Goal: Task Accomplishment & Management: Manage account settings

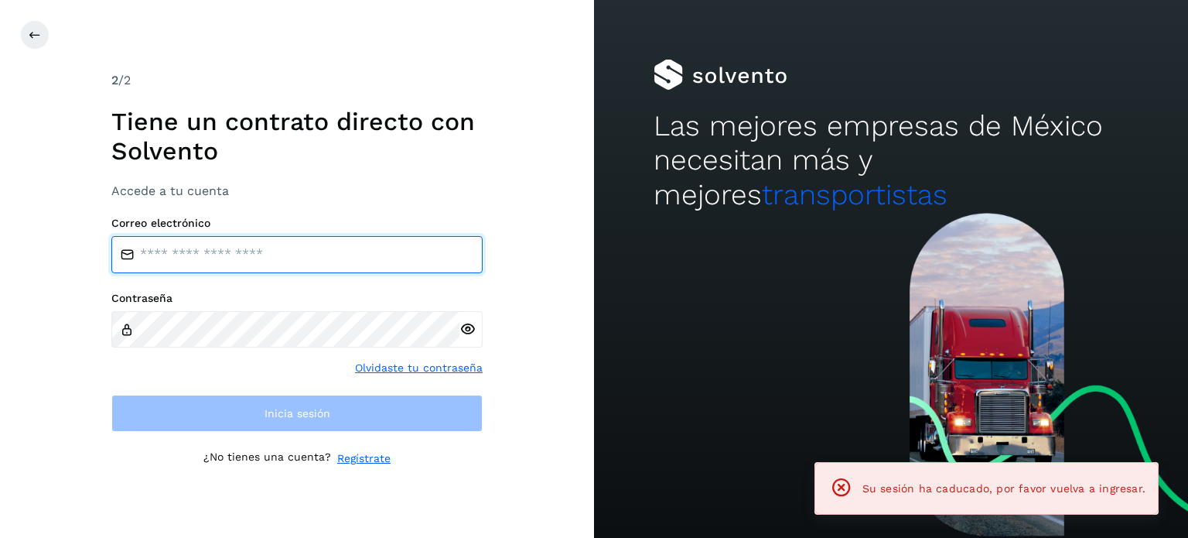
type input "**********"
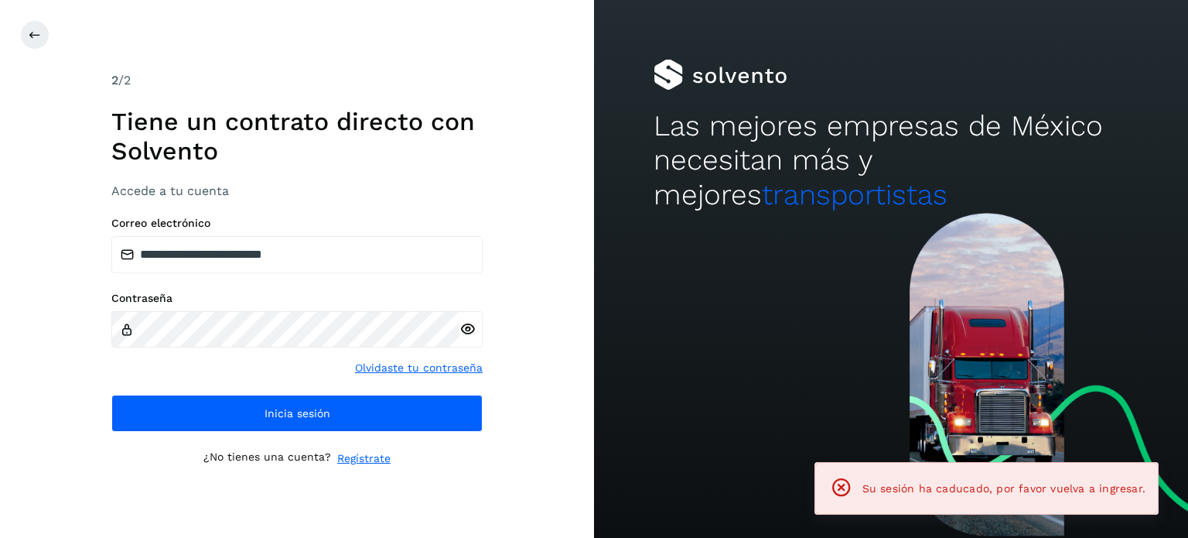
click at [282, 440] on div "**********" at bounding box center [296, 268] width 371 height 395
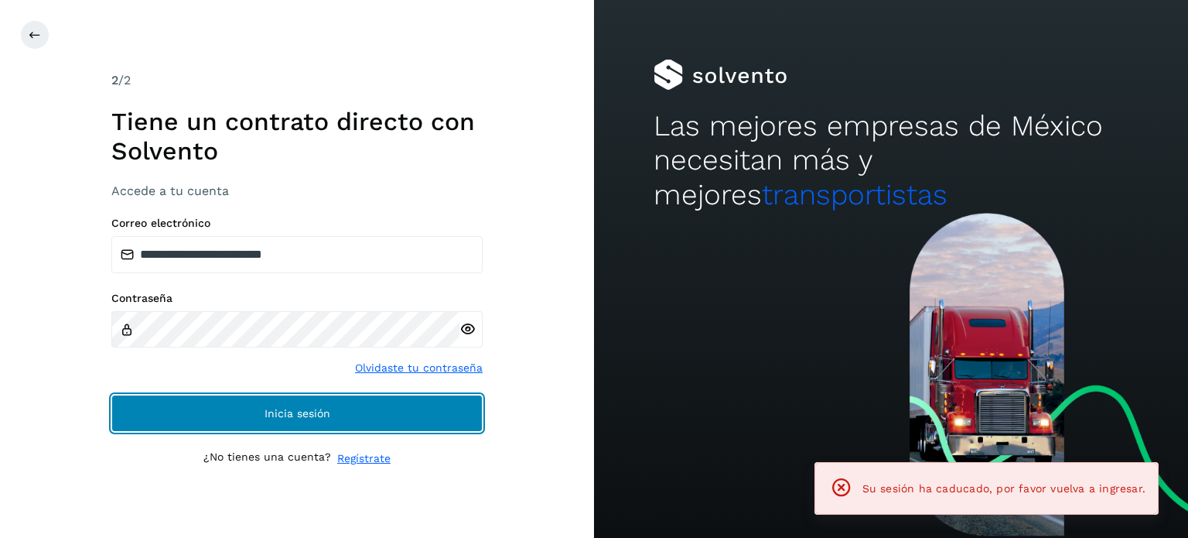
click at [247, 423] on button "Inicia sesión" at bounding box center [296, 413] width 371 height 37
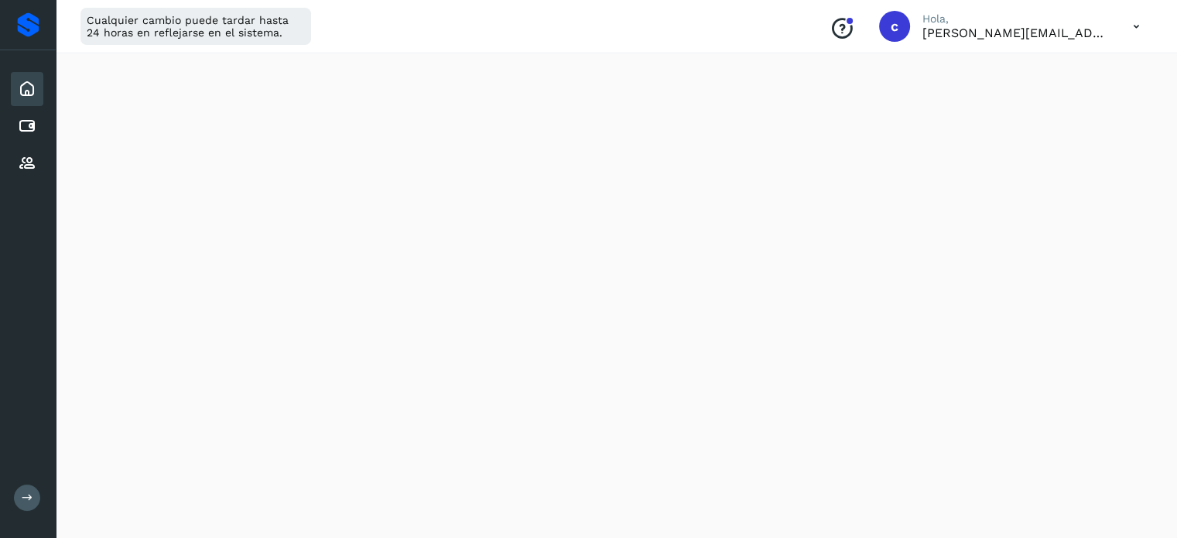
scroll to position [185, 0]
click at [22, 132] on icon at bounding box center [27, 126] width 19 height 19
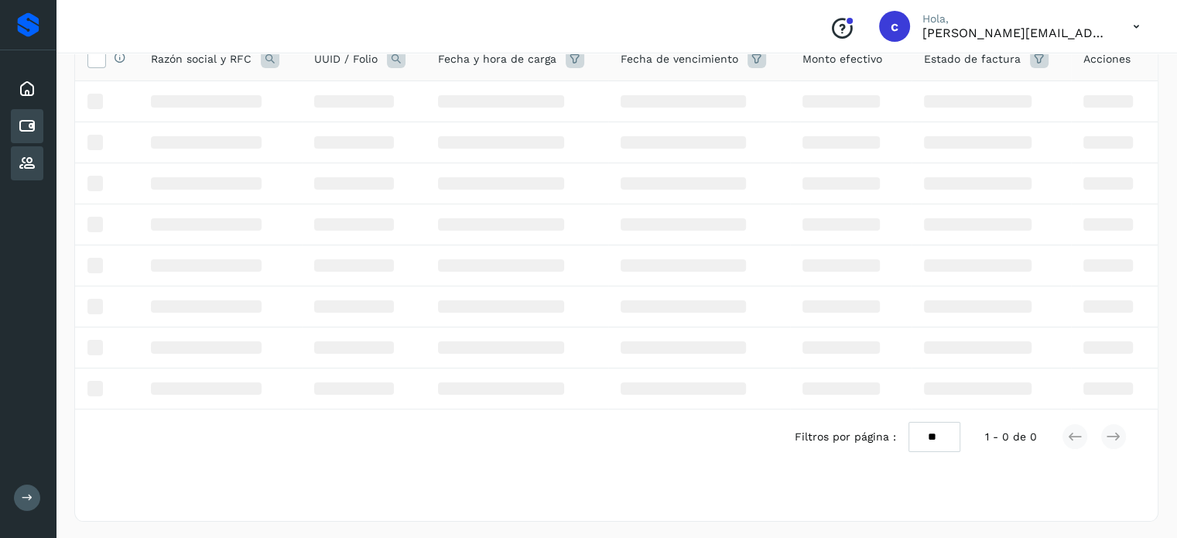
click at [27, 166] on icon at bounding box center [27, 163] width 19 height 19
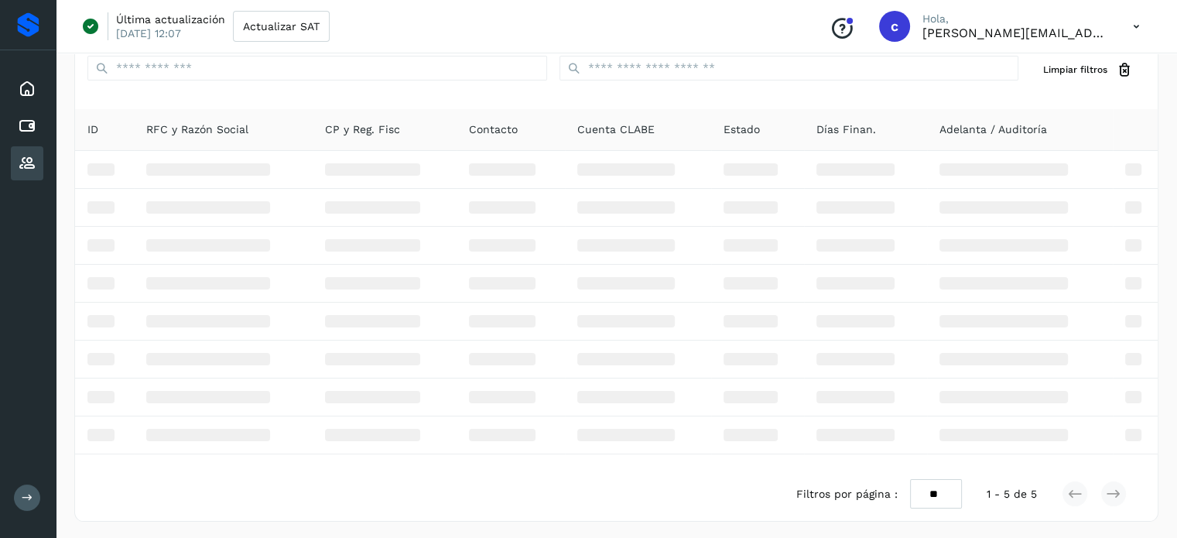
scroll to position [61, 0]
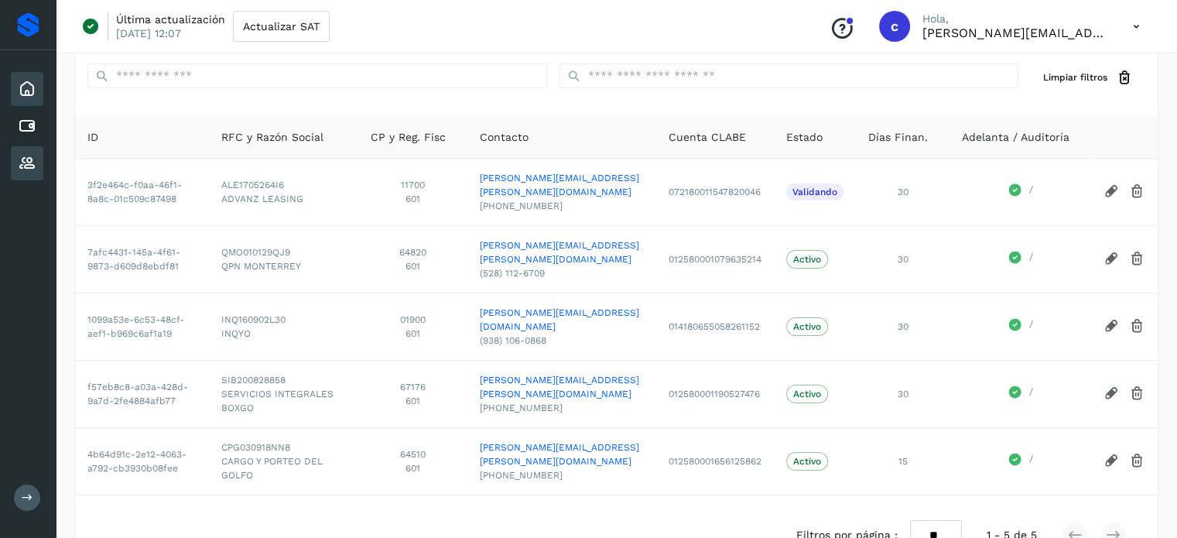
click at [23, 80] on icon at bounding box center [27, 89] width 19 height 19
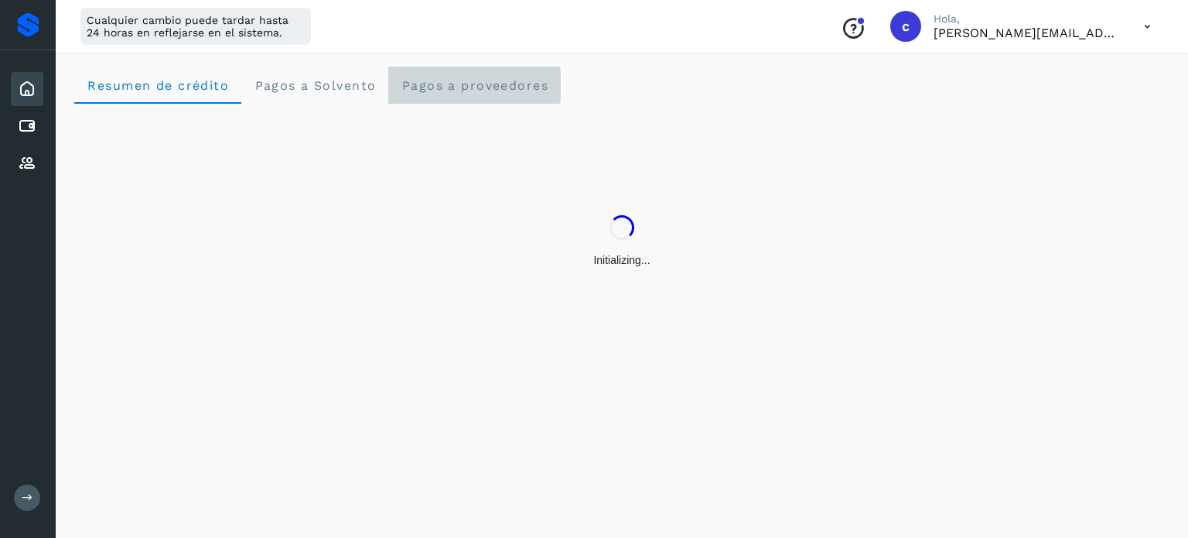
click at [439, 80] on span "Pagos a proveedores" at bounding box center [475, 85] width 148 height 15
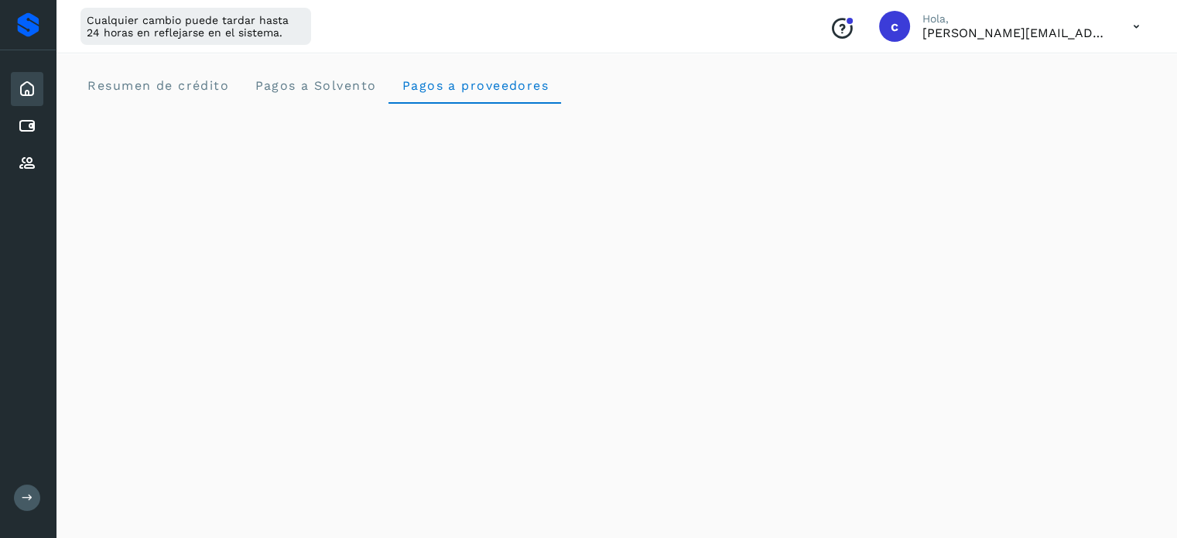
click at [19, 87] on icon at bounding box center [27, 89] width 19 height 19
click at [29, 157] on icon at bounding box center [27, 163] width 19 height 19
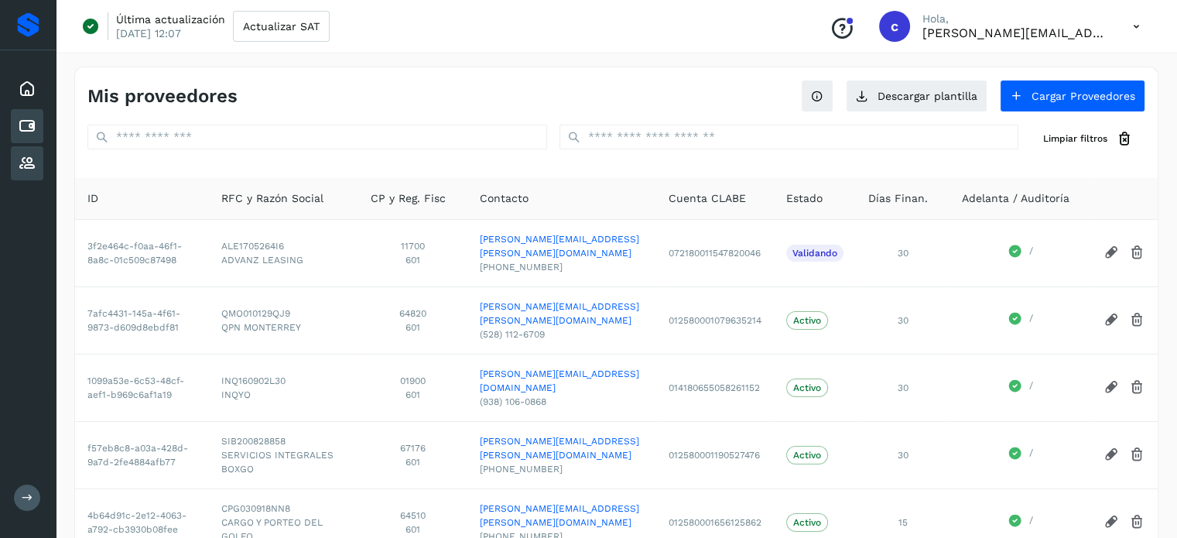
click at [31, 125] on icon at bounding box center [27, 126] width 19 height 19
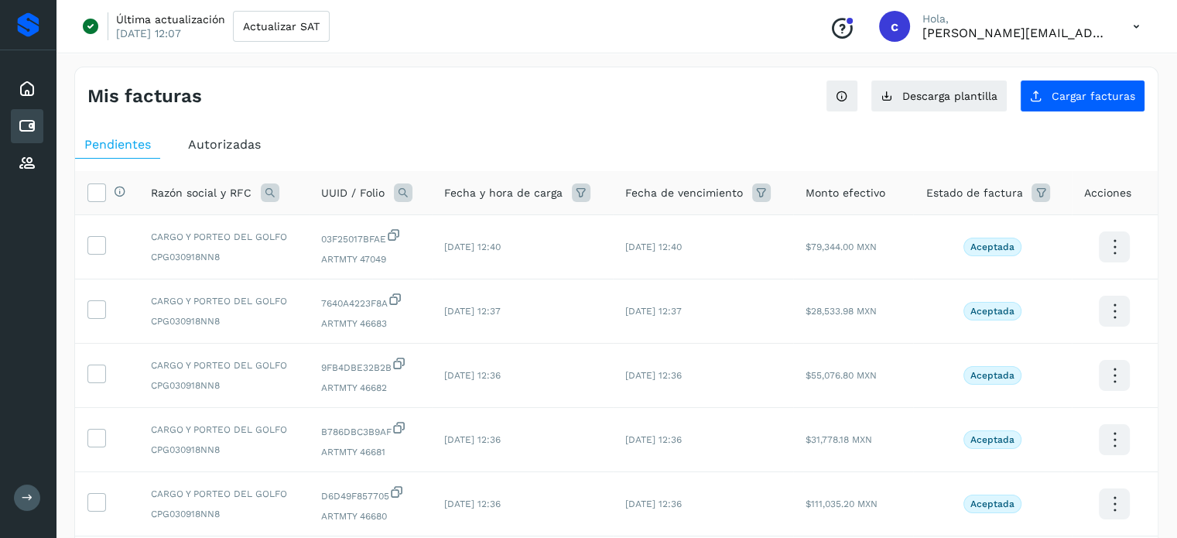
click at [201, 149] on span "Autorizadas" at bounding box center [224, 144] width 73 height 15
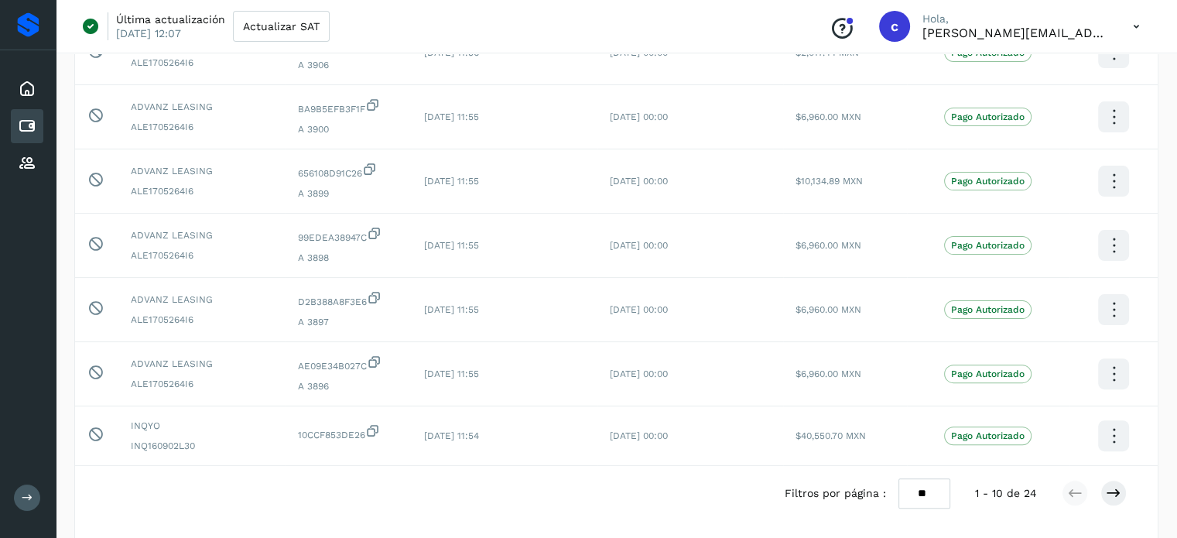
scroll to position [446, 0]
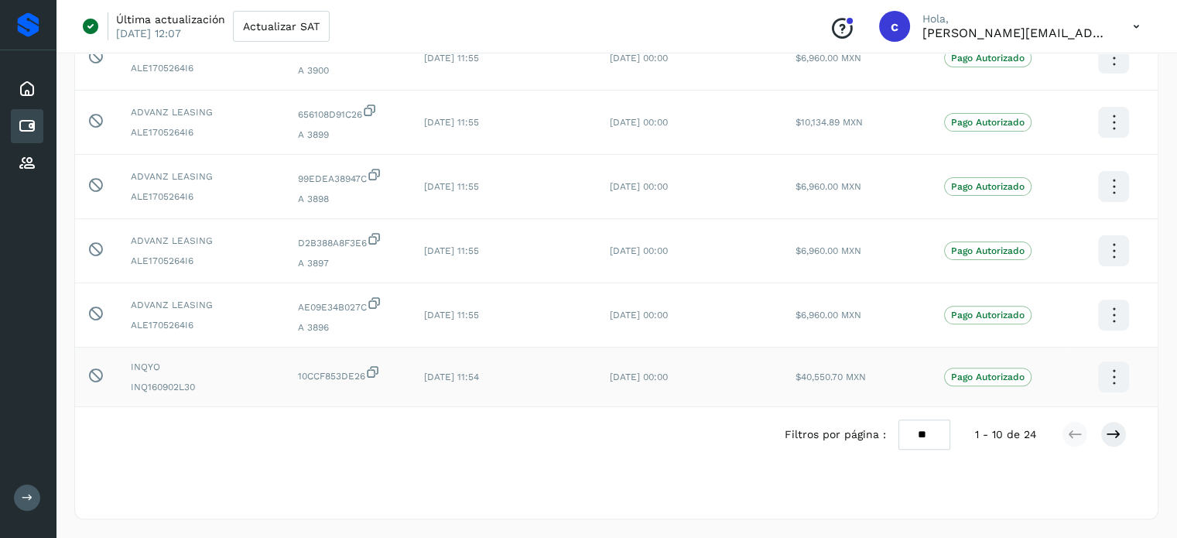
click at [1114, 378] on icon at bounding box center [1113, 377] width 36 height 36
click at [1006, 306] on button "Ver Detalle" at bounding box center [1036, 309] width 184 height 30
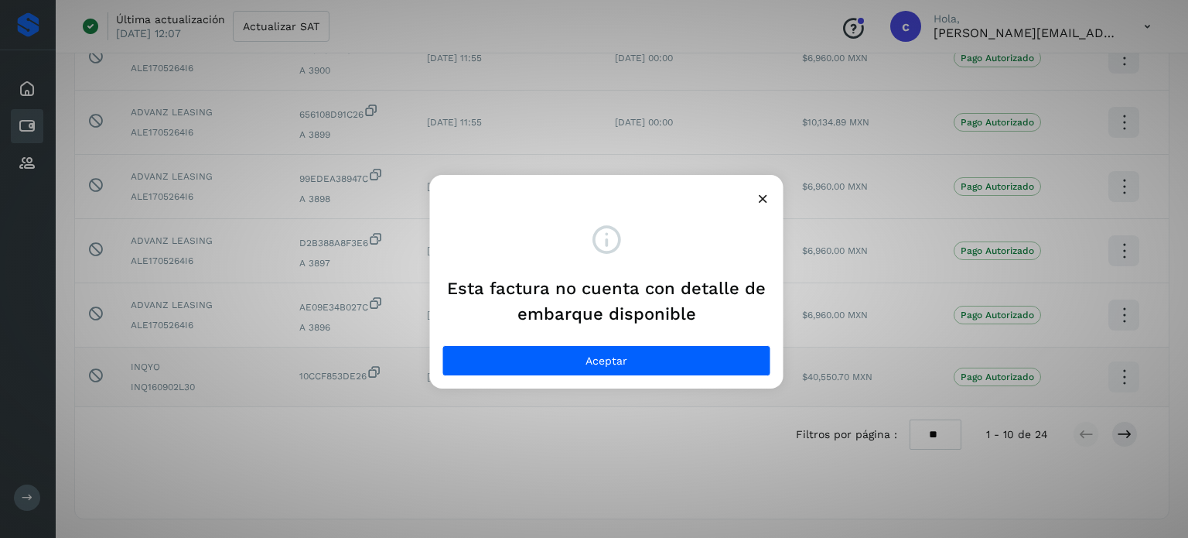
click at [756, 196] on icon at bounding box center [763, 198] width 16 height 16
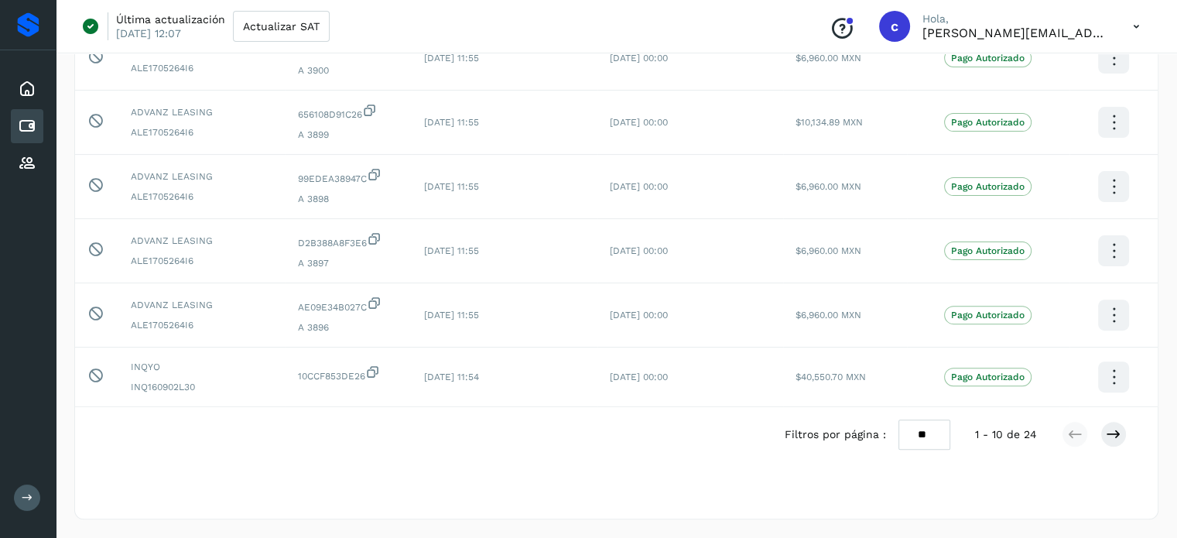
click at [919, 434] on select "** ** **" at bounding box center [924, 434] width 52 height 30
select select "**"
click at [898, 419] on select "** ** **" at bounding box center [924, 434] width 52 height 30
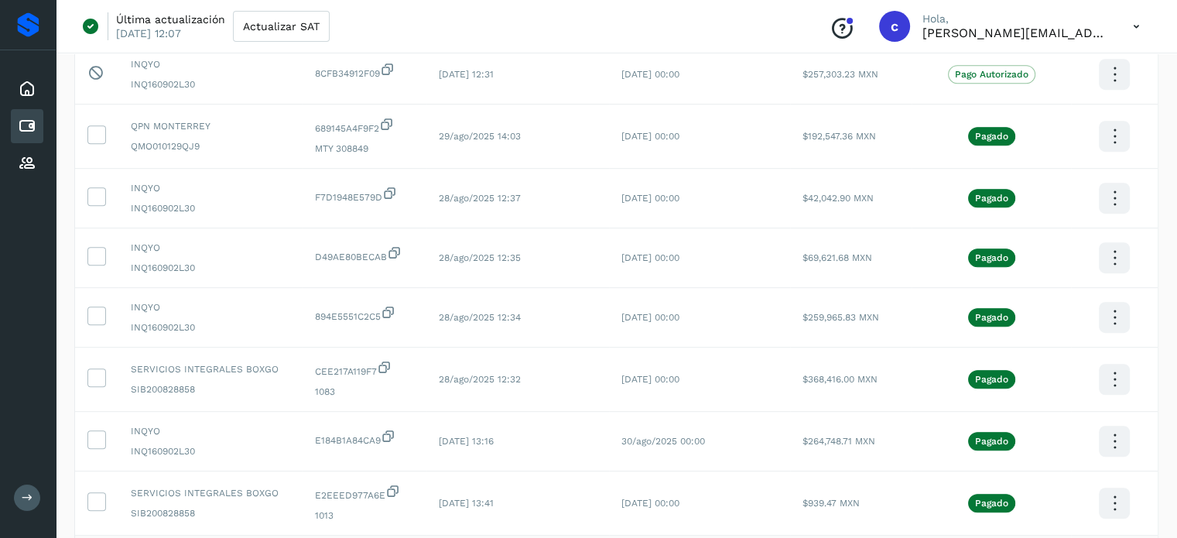
scroll to position [1142, 0]
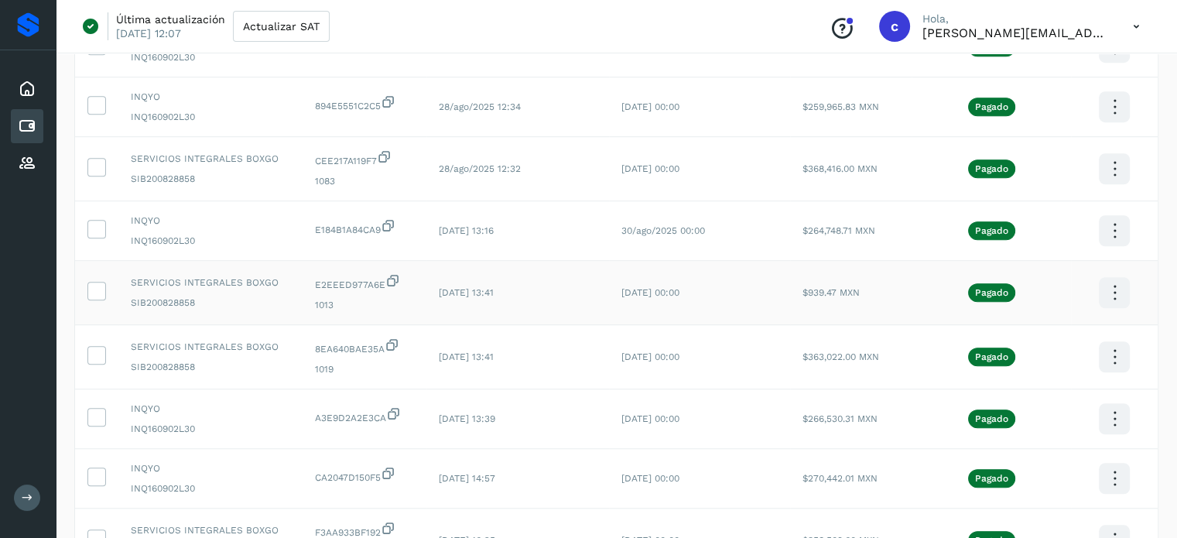
click at [1112, 299] on icon at bounding box center [1113, 293] width 36 height 36
click at [635, 19] on div at bounding box center [588, 269] width 1177 height 538
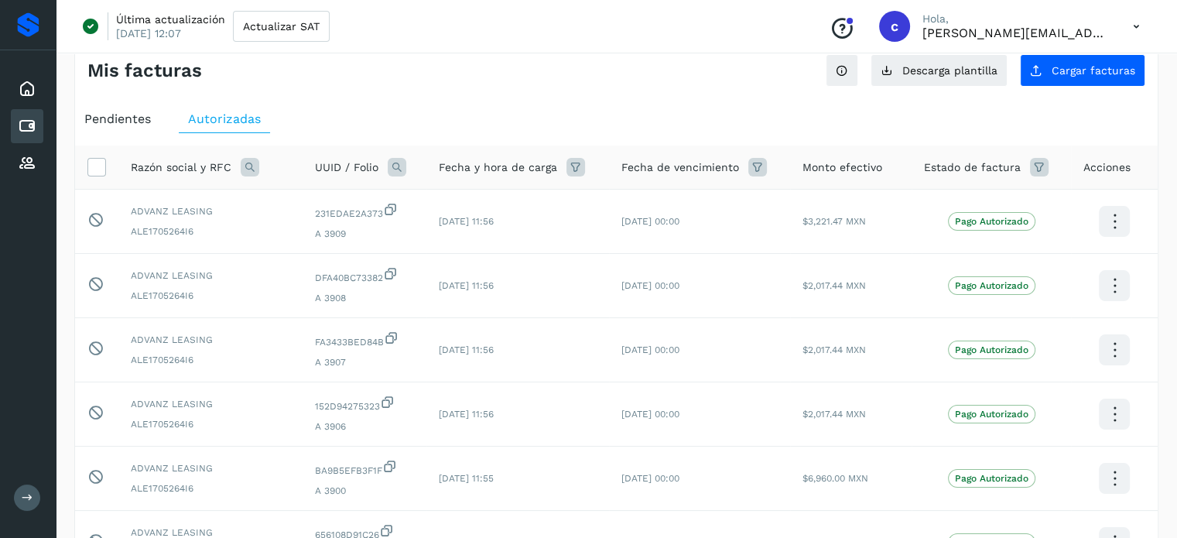
scroll to position [0, 0]
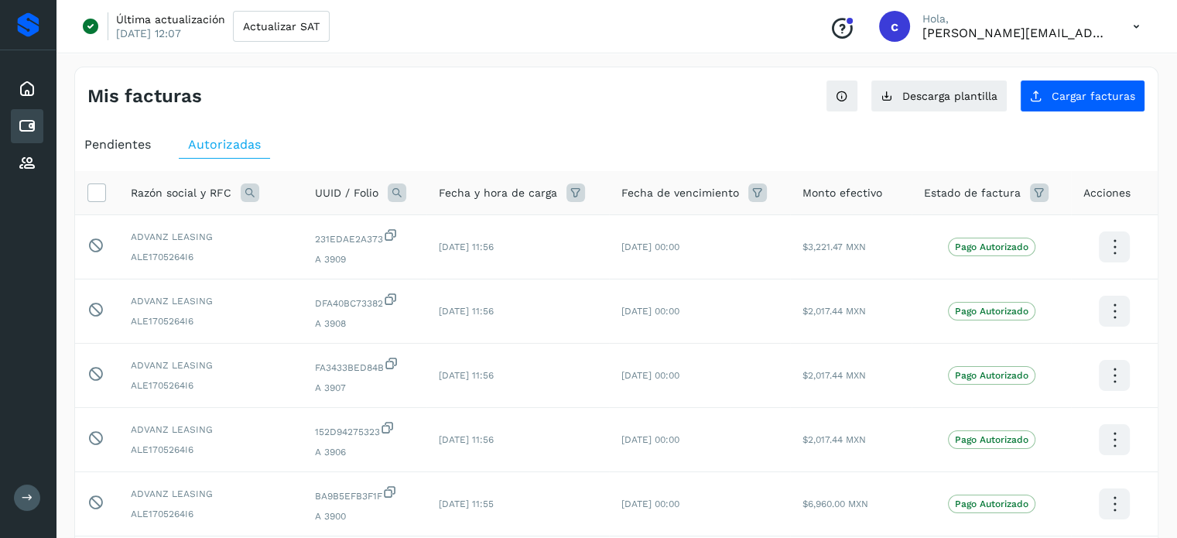
click at [93, 21] on icon at bounding box center [89, 26] width 19 height 19
click at [91, 21] on icon at bounding box center [89, 26] width 19 height 19
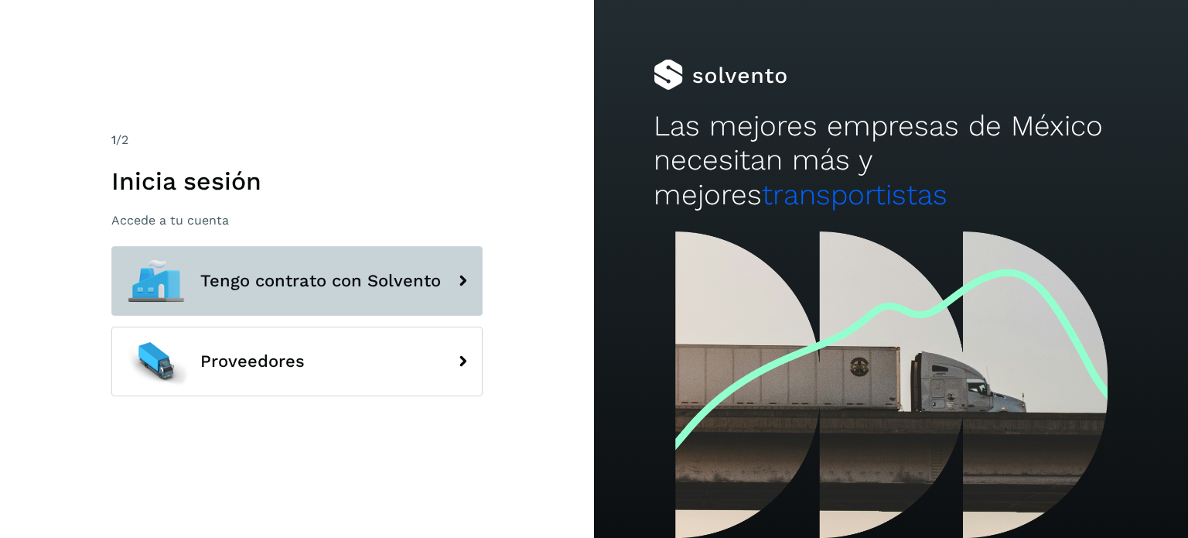
click at [347, 306] on button "Tengo contrato con Solvento" at bounding box center [296, 281] width 371 height 70
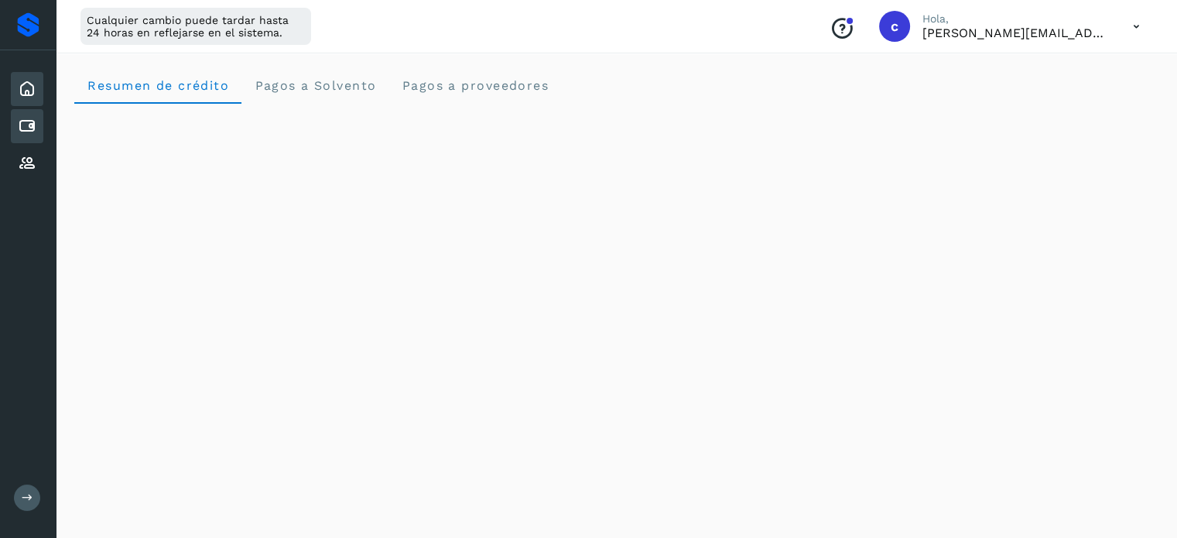
click at [25, 127] on icon at bounding box center [27, 126] width 19 height 19
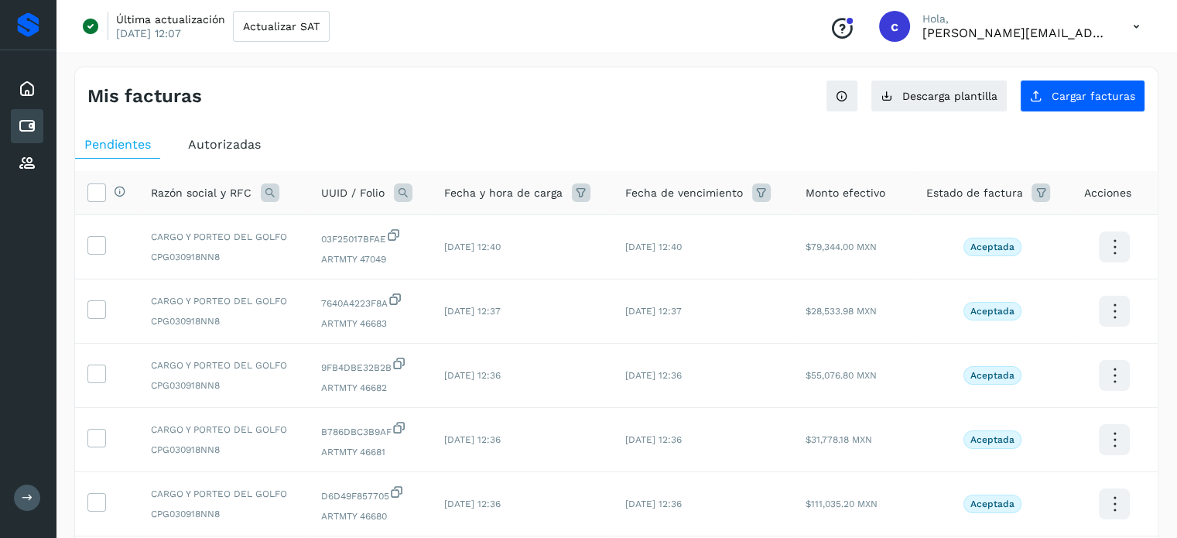
click at [251, 142] on span "Autorizadas" at bounding box center [224, 144] width 73 height 15
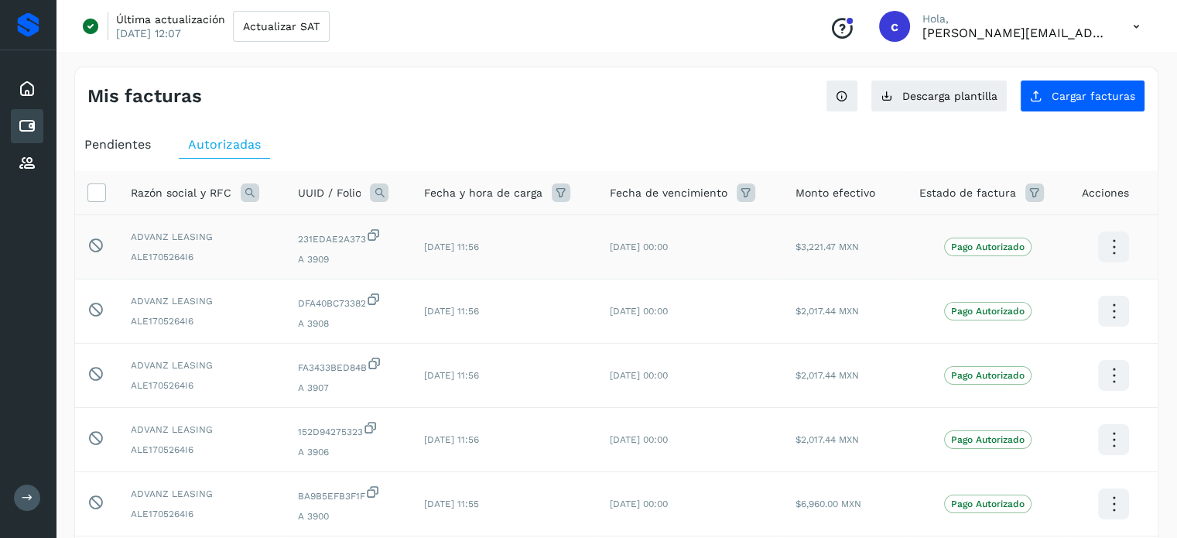
click at [979, 244] on p "Pago Autorizado" at bounding box center [987, 246] width 73 height 11
click at [850, 245] on span "$3,221.47 MXN" at bounding box center [826, 246] width 63 height 11
click at [803, 227] on td "$3,221.47 MXN" at bounding box center [845, 247] width 124 height 64
click at [1113, 237] on icon at bounding box center [1113, 247] width 36 height 36
click at [563, 115] on div at bounding box center [588, 269] width 1177 height 538
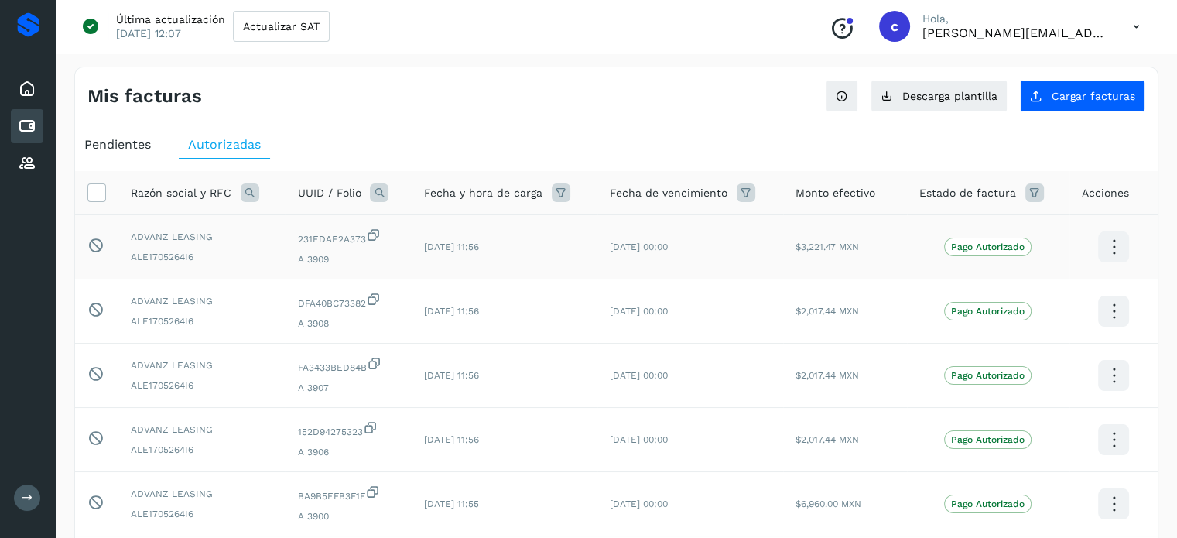
click at [234, 142] on span "Autorizadas" at bounding box center [224, 144] width 73 height 15
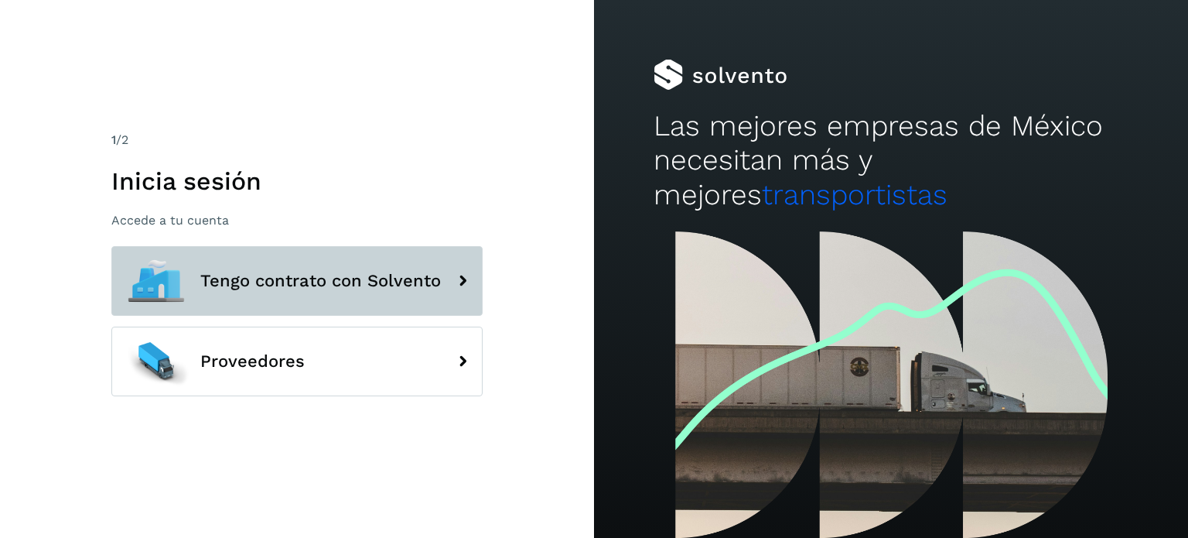
drag, startPoint x: 330, startPoint y: 267, endPoint x: 319, endPoint y: 268, distance: 10.2
click at [320, 268] on button "Tengo contrato con Solvento" at bounding box center [296, 281] width 371 height 70
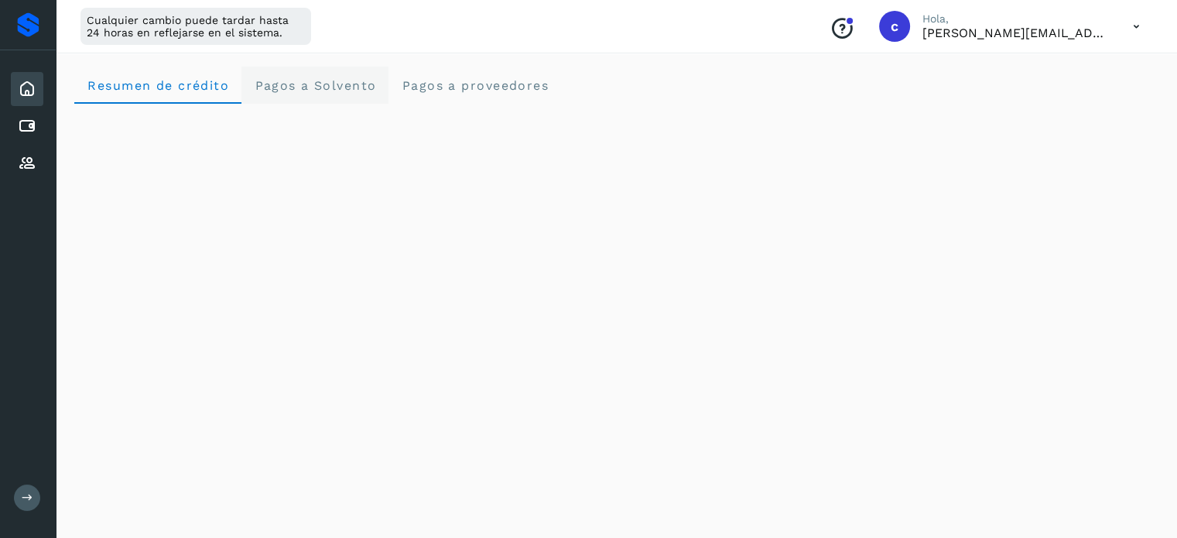
click at [360, 87] on span "Pagos a Solvento" at bounding box center [315, 85] width 122 height 15
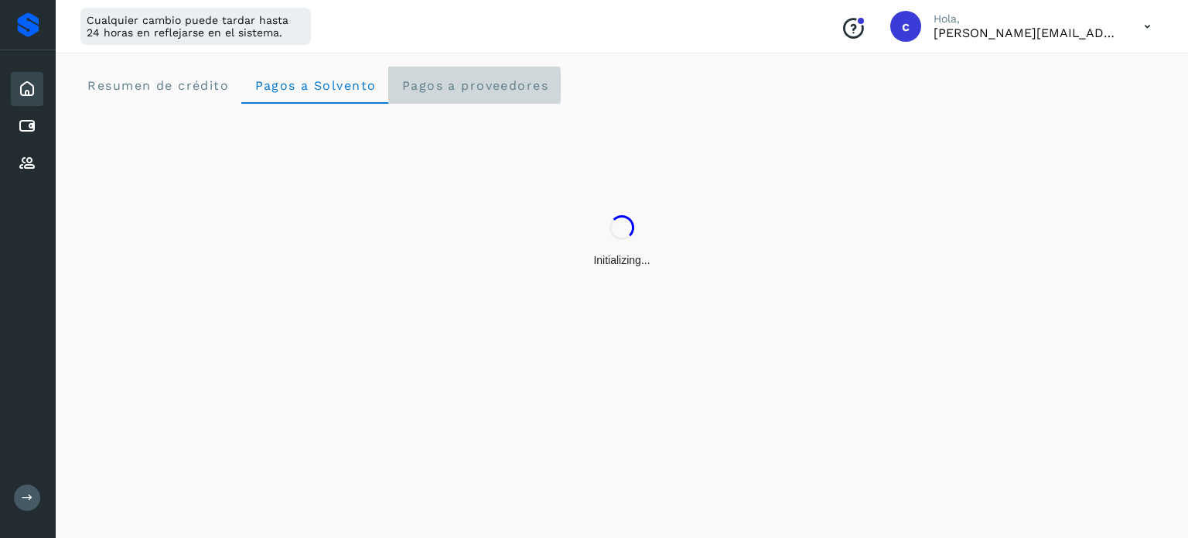
click at [414, 87] on span "Pagos a proveedores" at bounding box center [475, 85] width 148 height 15
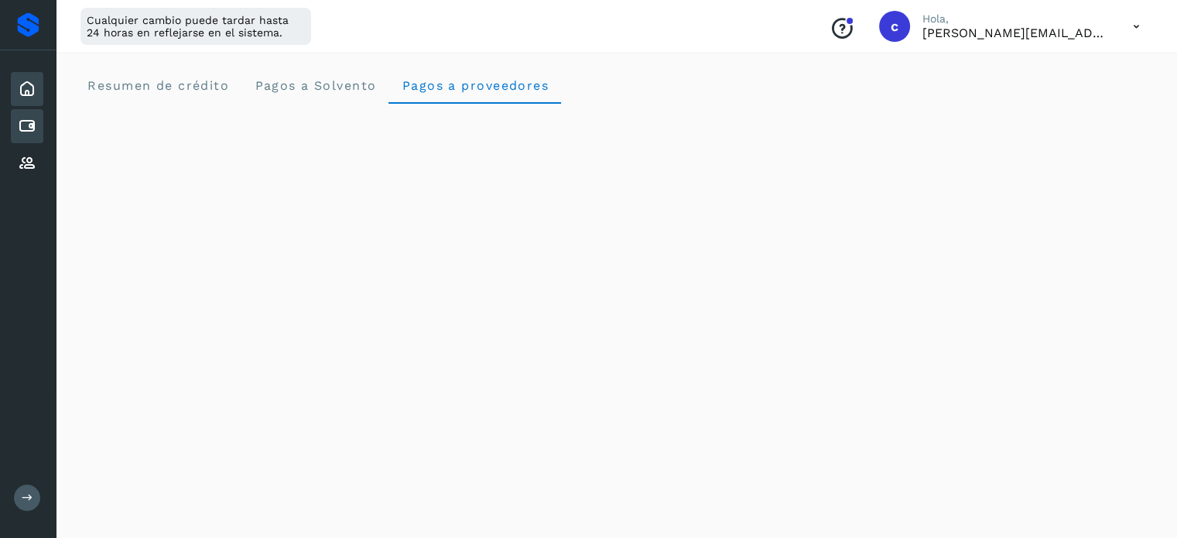
click at [18, 125] on icon at bounding box center [27, 126] width 19 height 19
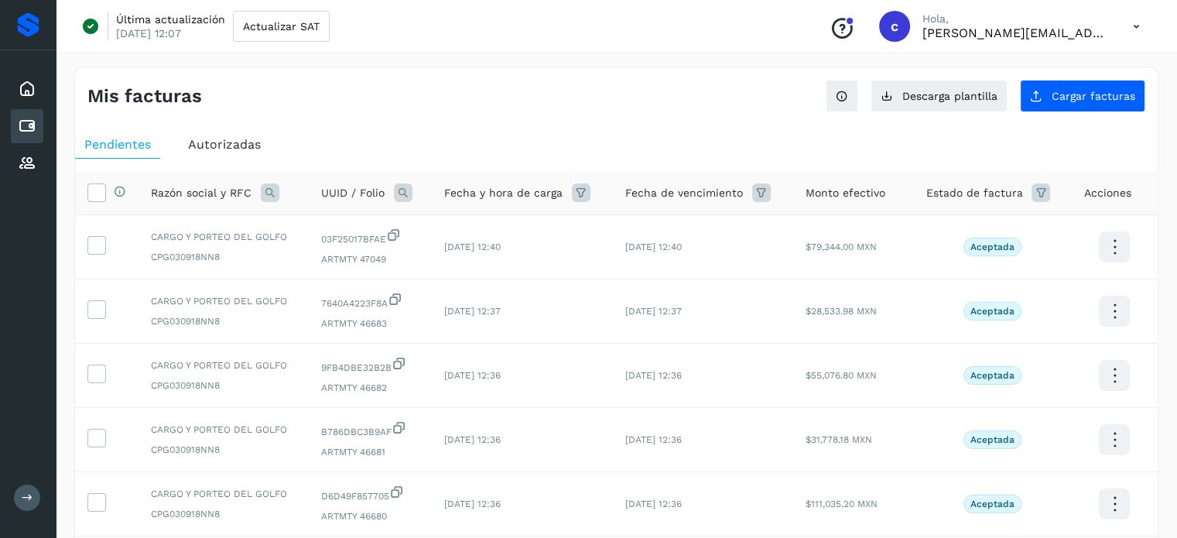
click at [196, 142] on span "Autorizadas" at bounding box center [224, 144] width 73 height 15
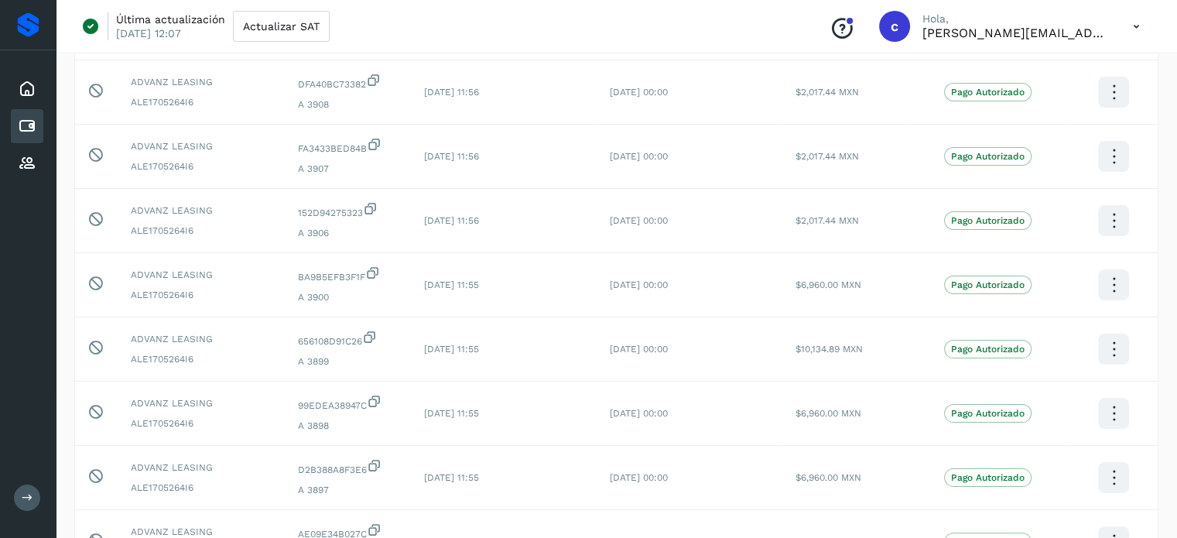
scroll to position [387, 0]
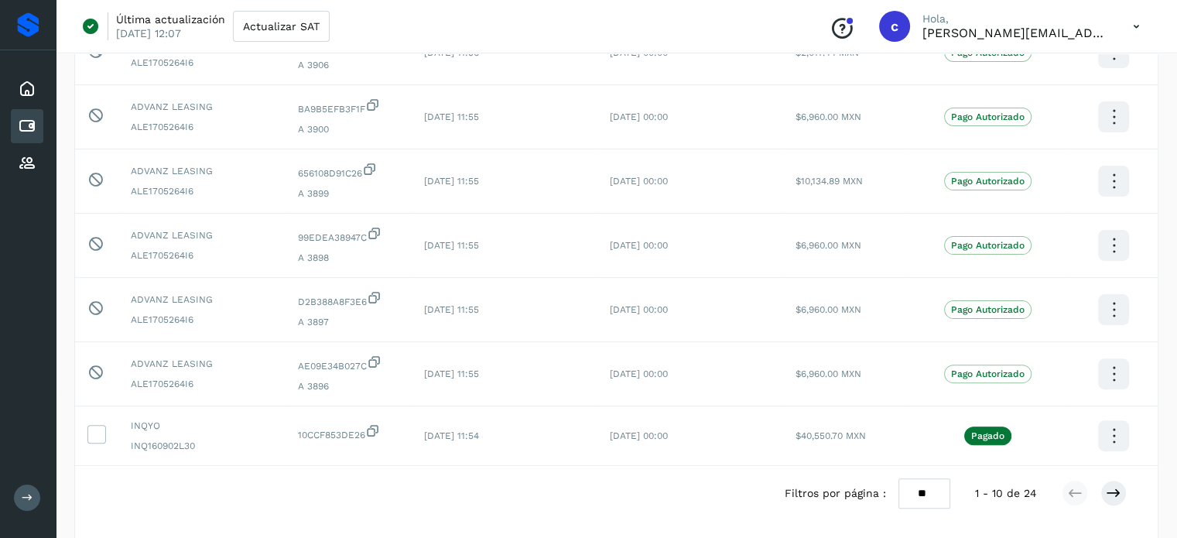
click at [910, 494] on select "** ** **" at bounding box center [924, 493] width 52 height 30
select select "**"
click at [898, 478] on select "** ** **" at bounding box center [924, 493] width 52 height 30
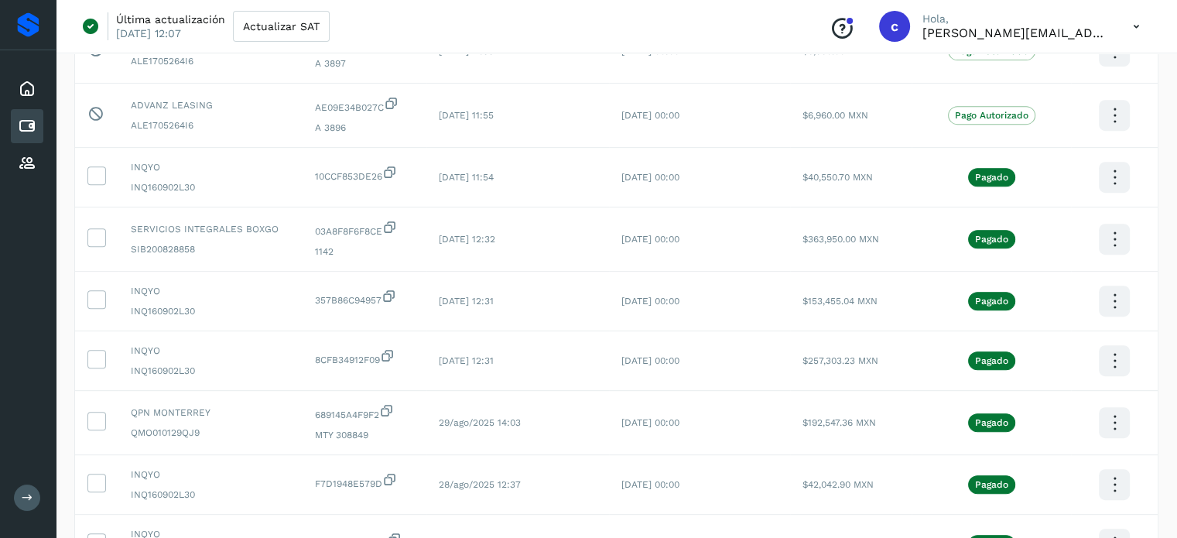
scroll to position [619, 0]
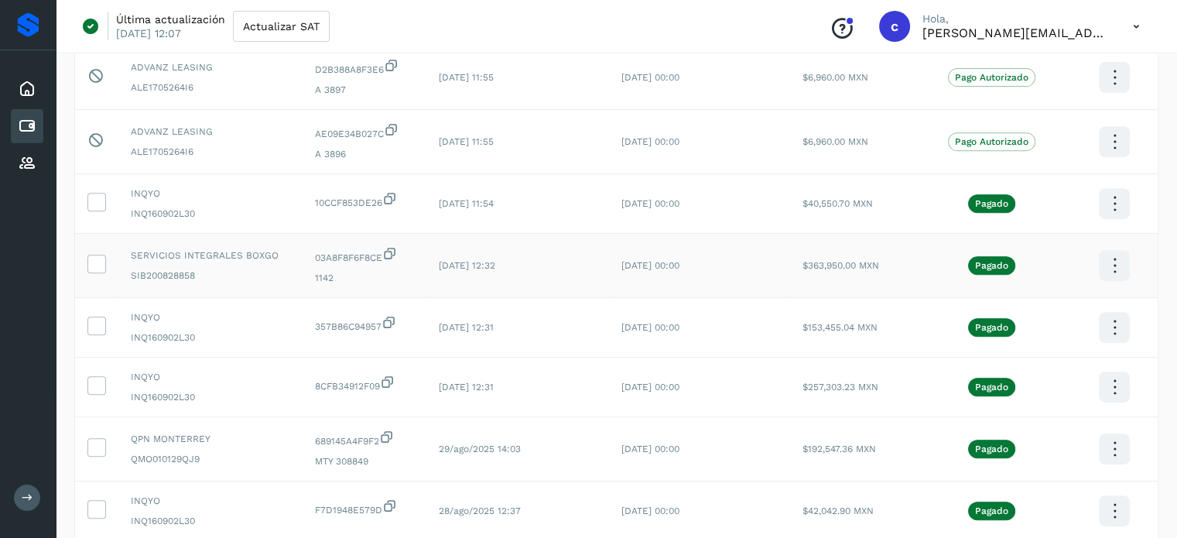
click at [1110, 269] on icon at bounding box center [1113, 266] width 36 height 36
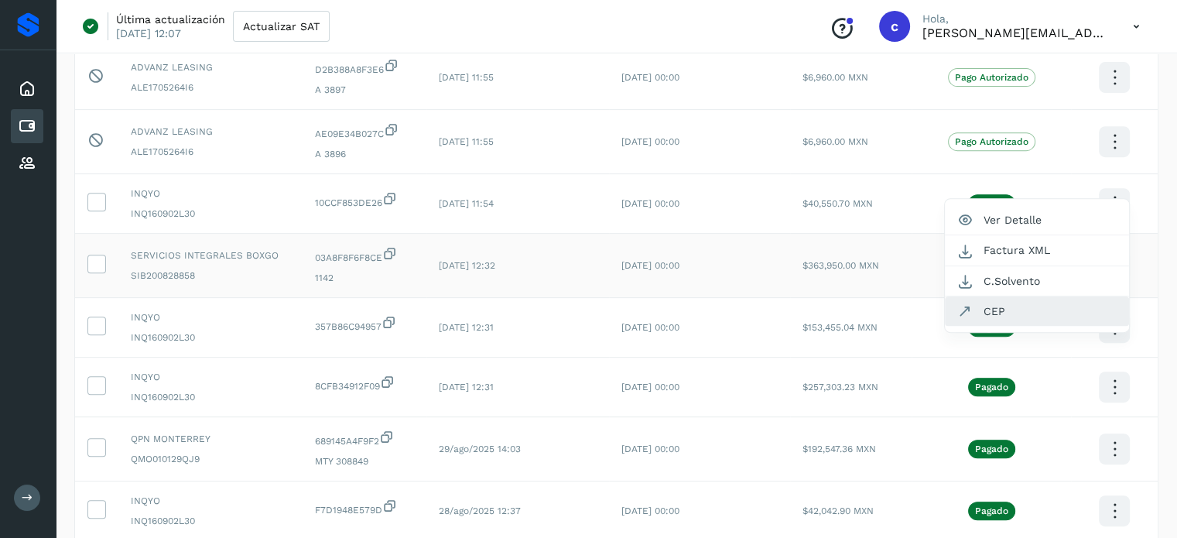
click at [989, 312] on button "CEP" at bounding box center [1037, 310] width 184 height 29
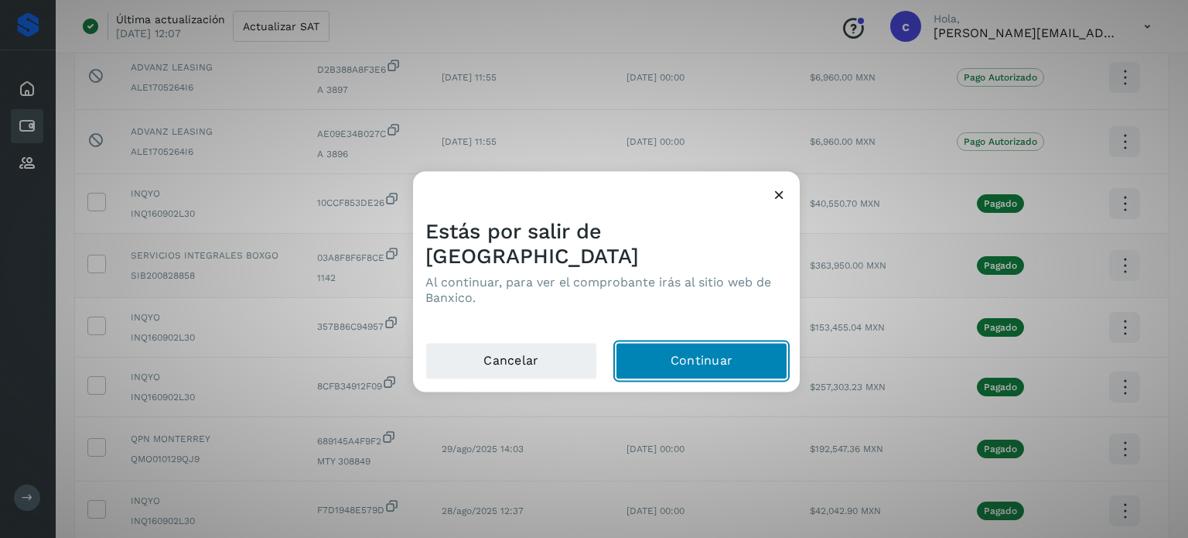
click at [705, 346] on button "Continuar" at bounding box center [702, 360] width 172 height 37
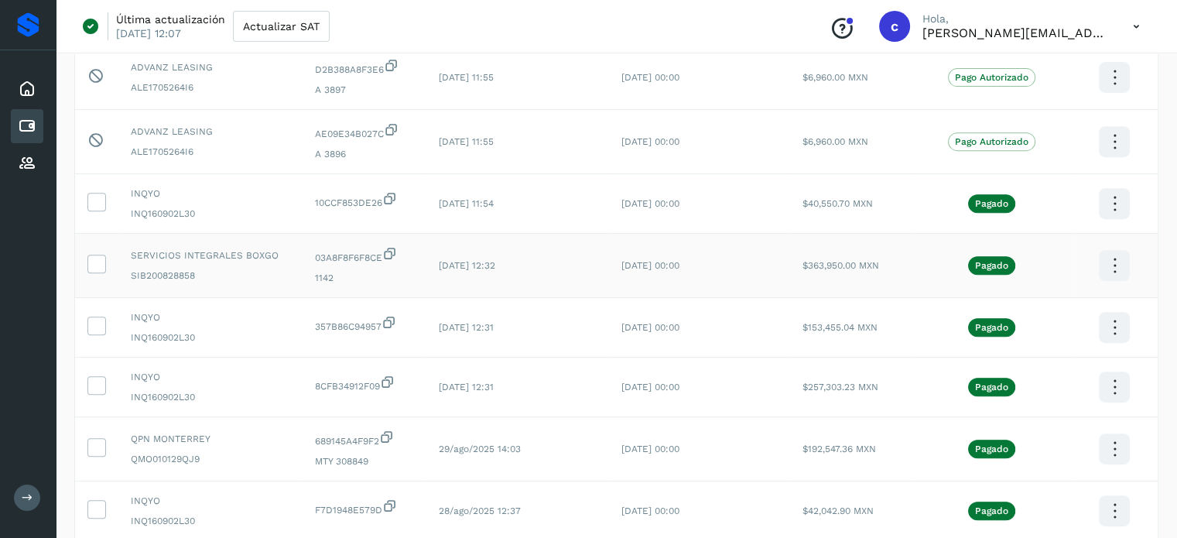
click at [1114, 266] on icon at bounding box center [1113, 266] width 36 height 36
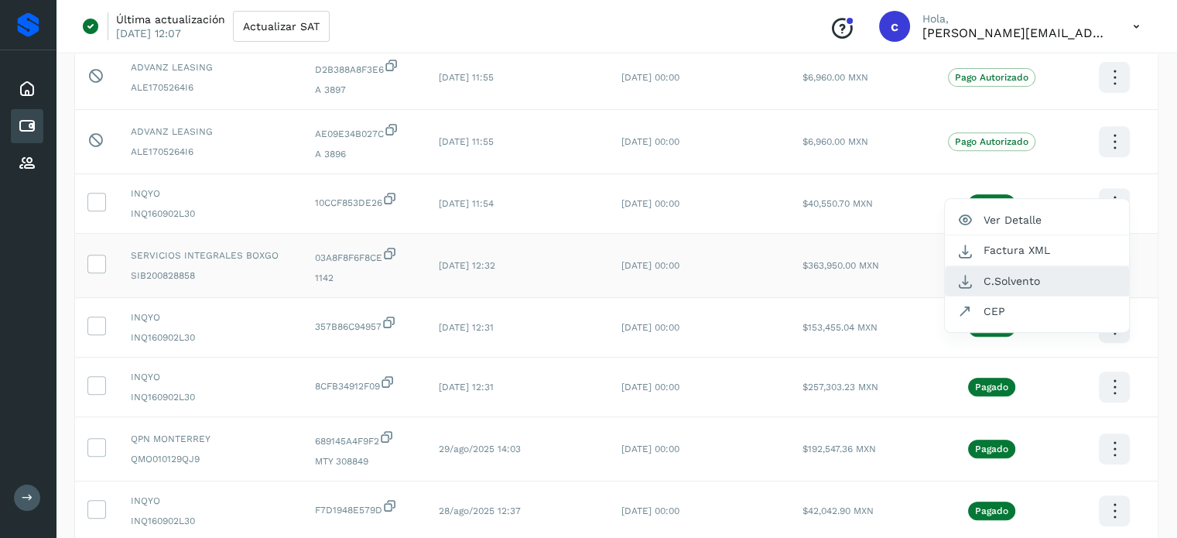
click at [998, 285] on button "C.Solvento" at bounding box center [1037, 281] width 184 height 30
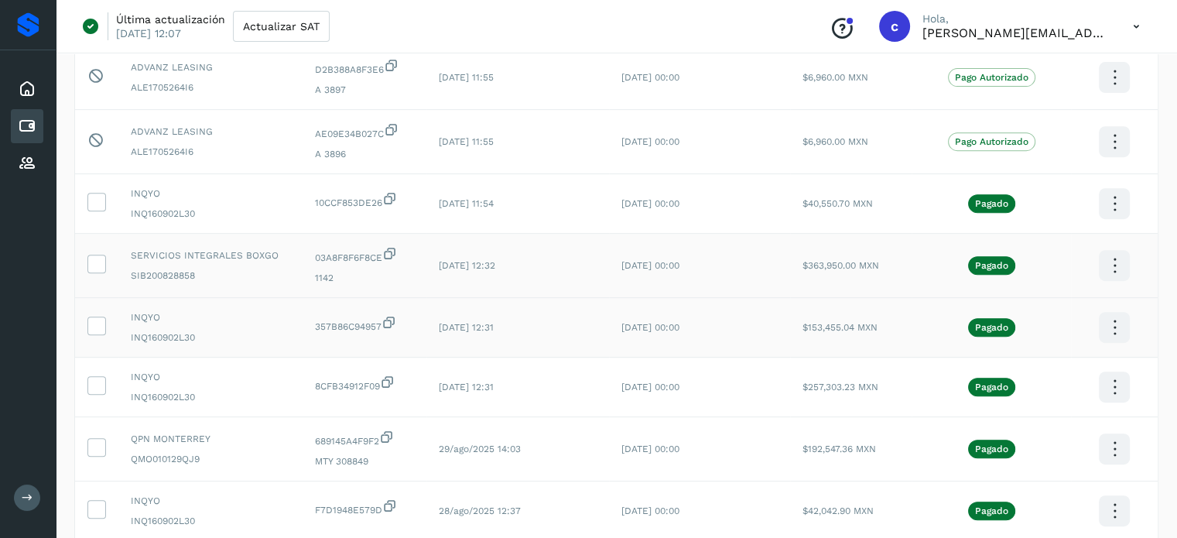
click at [1116, 330] on icon at bounding box center [1113, 327] width 36 height 36
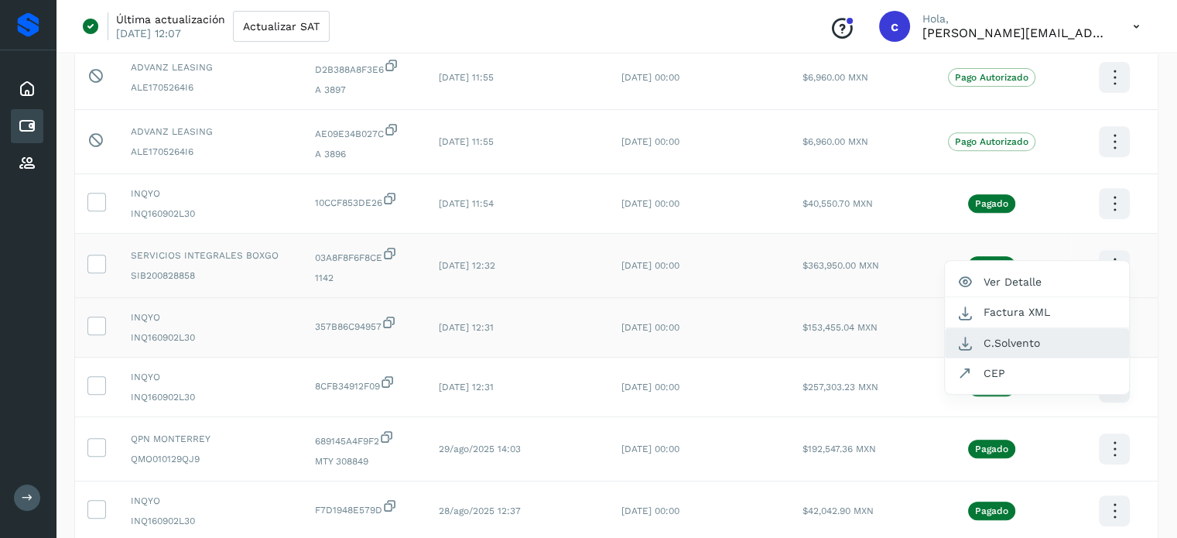
click at [1003, 345] on button "C.Solvento" at bounding box center [1037, 343] width 184 height 30
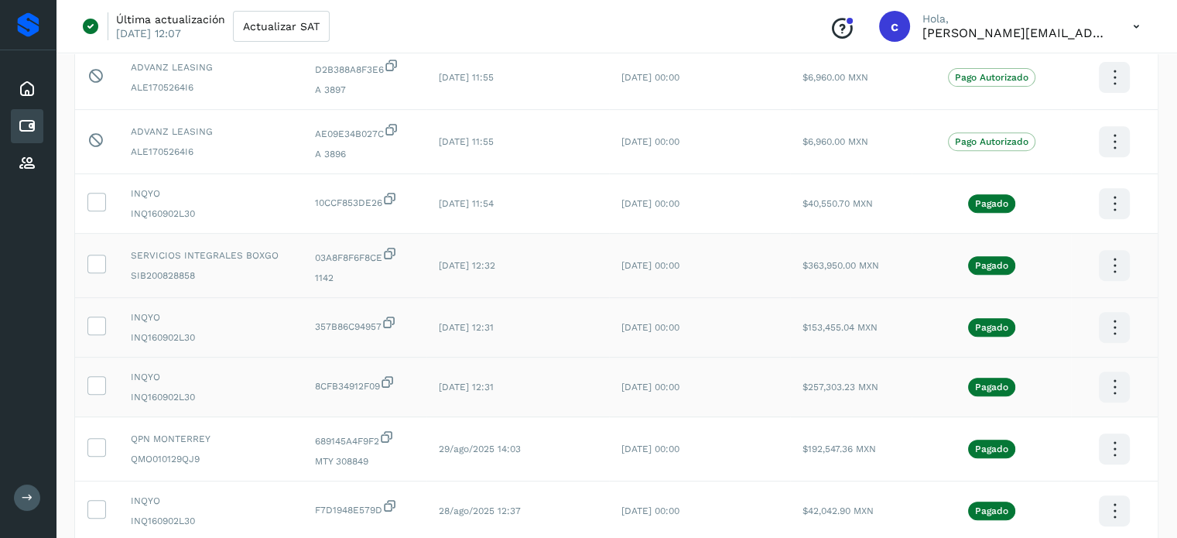
click at [1117, 389] on icon at bounding box center [1113, 387] width 36 height 36
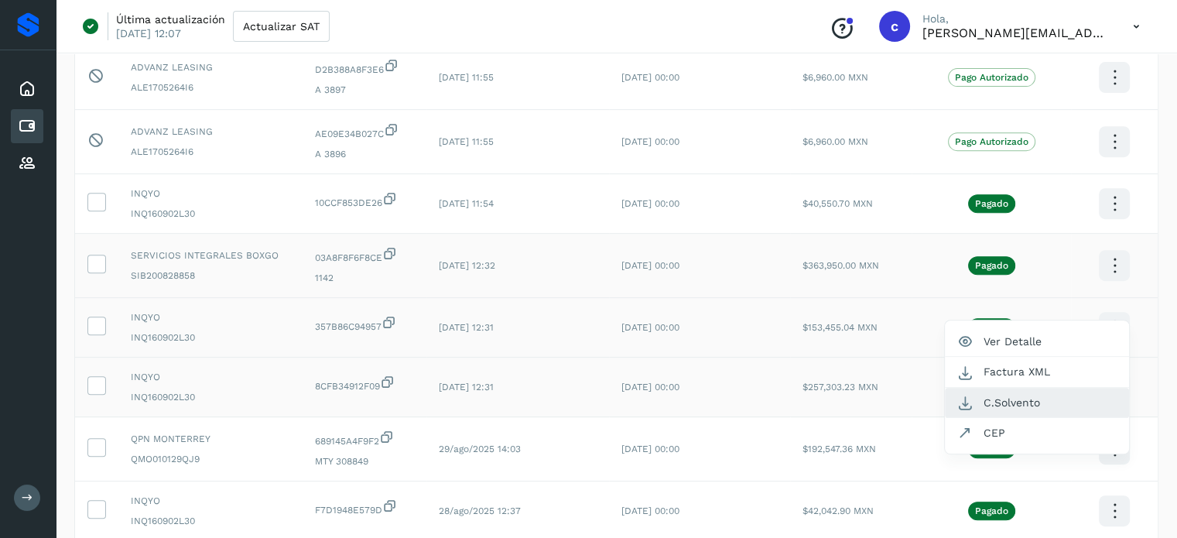
click at [1037, 401] on button "C.Solvento" at bounding box center [1037, 403] width 184 height 30
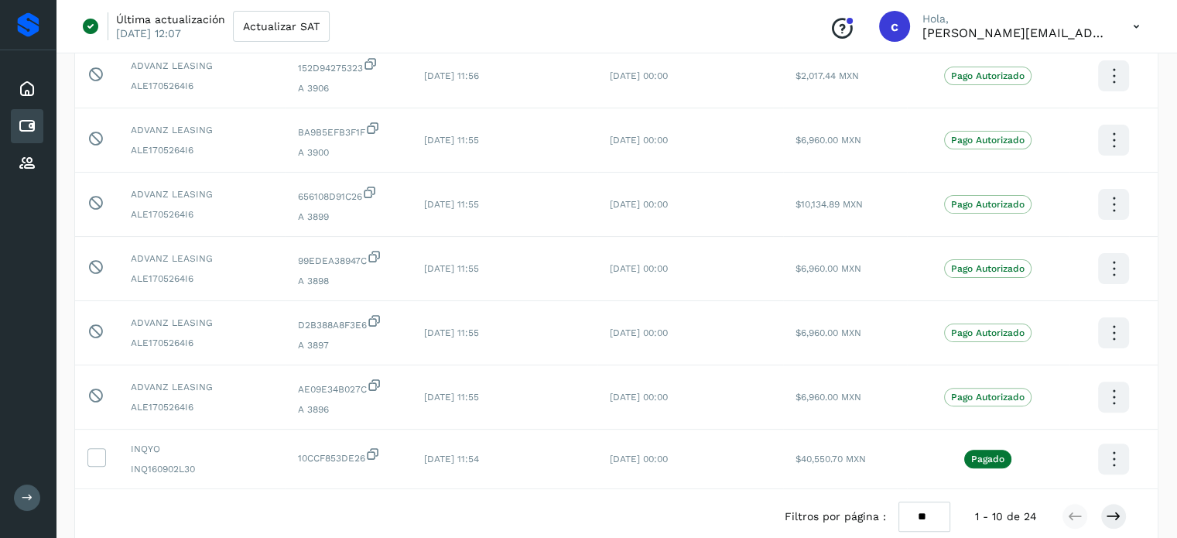
scroll to position [446, 0]
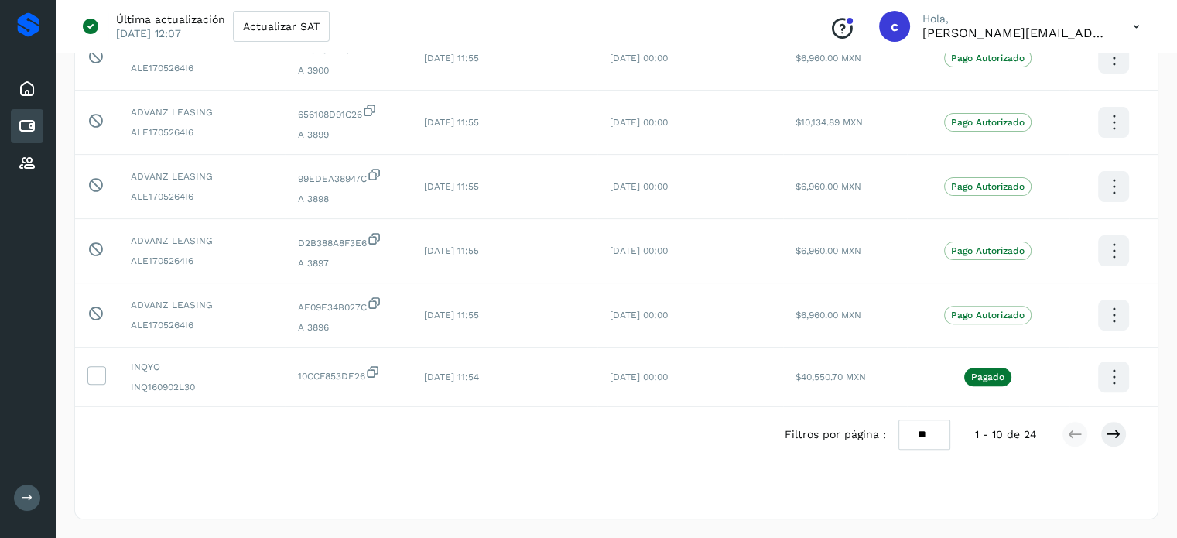
click at [929, 430] on select "** ** **" at bounding box center [924, 434] width 52 height 30
click at [926, 443] on select "** ** **" at bounding box center [924, 434] width 52 height 30
select select "**"
click at [898, 419] on select "** ** **" at bounding box center [924, 434] width 52 height 30
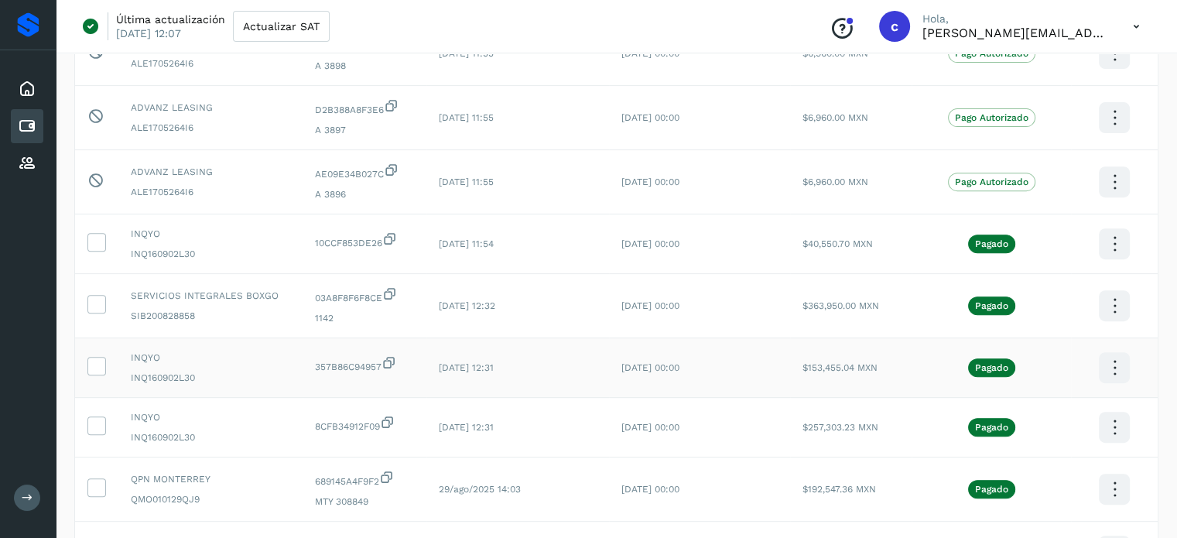
scroll to position [534, 0]
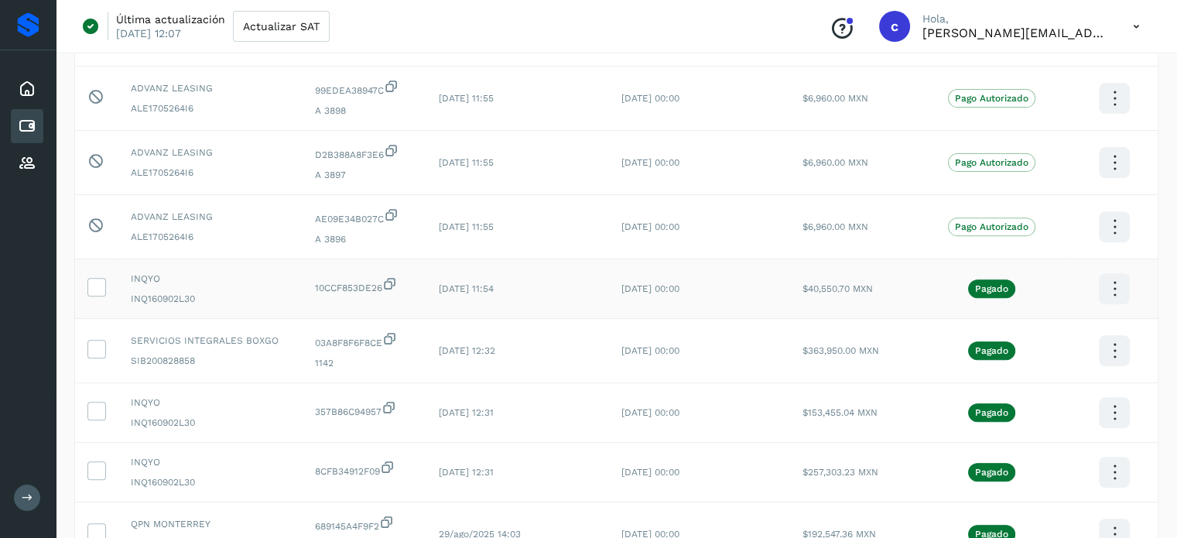
click at [1117, 289] on icon at bounding box center [1113, 289] width 36 height 36
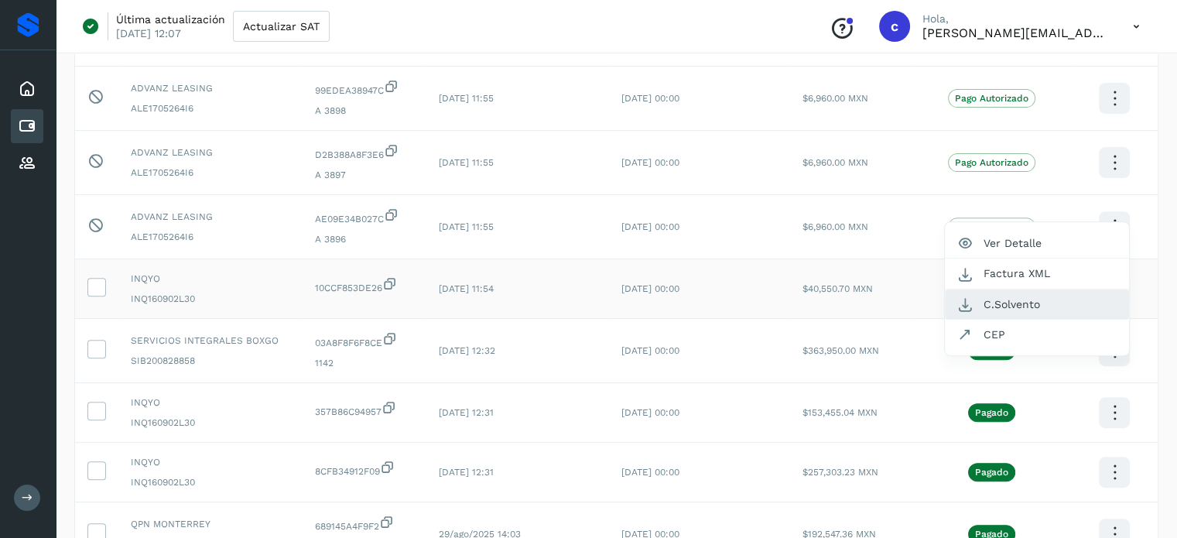
click at [1016, 305] on button "C.Solvento" at bounding box center [1037, 304] width 184 height 30
